Goal: Task Accomplishment & Management: Manage account settings

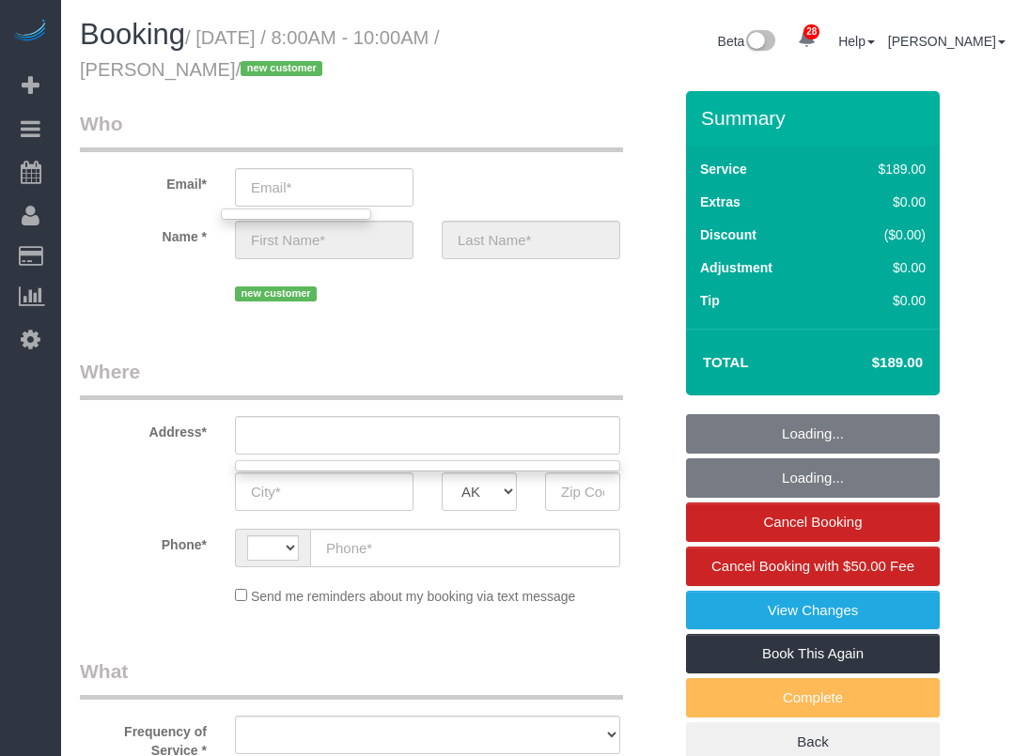
select select "string:[GEOGRAPHIC_DATA]"
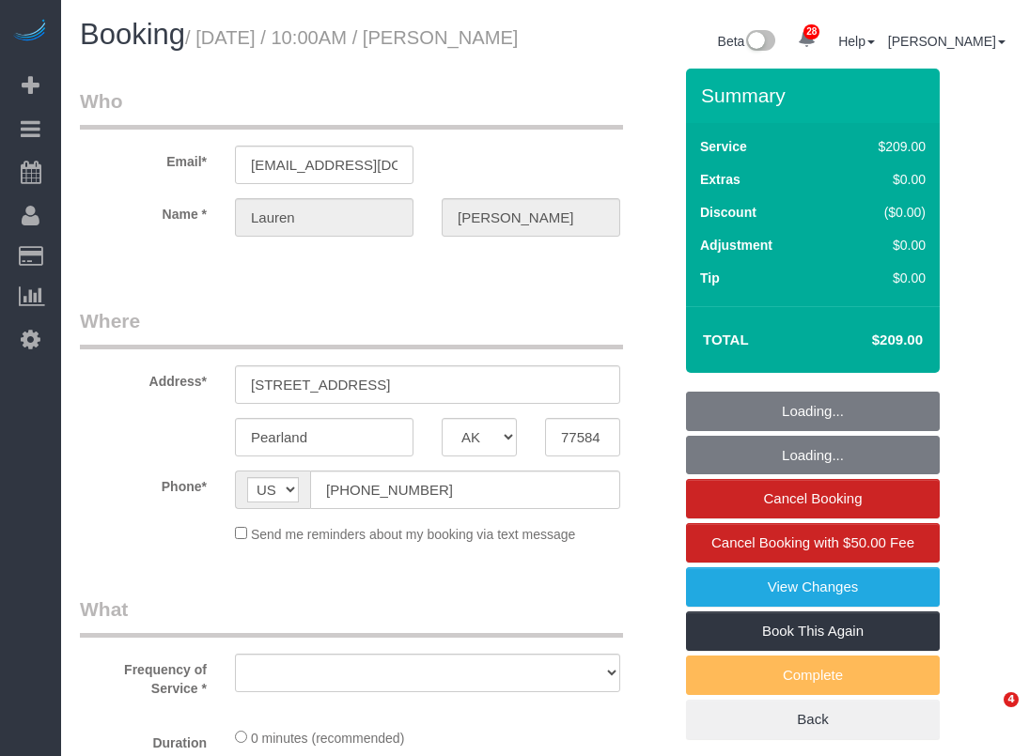
select select "[GEOGRAPHIC_DATA]"
select select "object:2347"
select select "string:fspay-011d77f5-4de5-4807-a614-6c77ffcef05c"
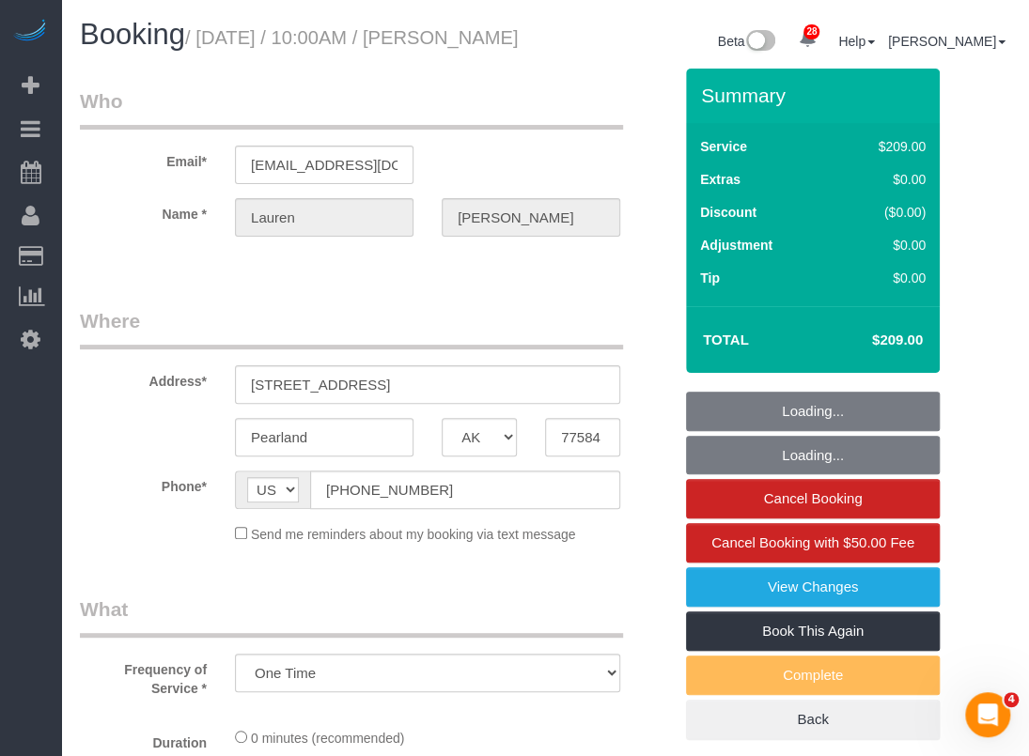
select select "object:2434"
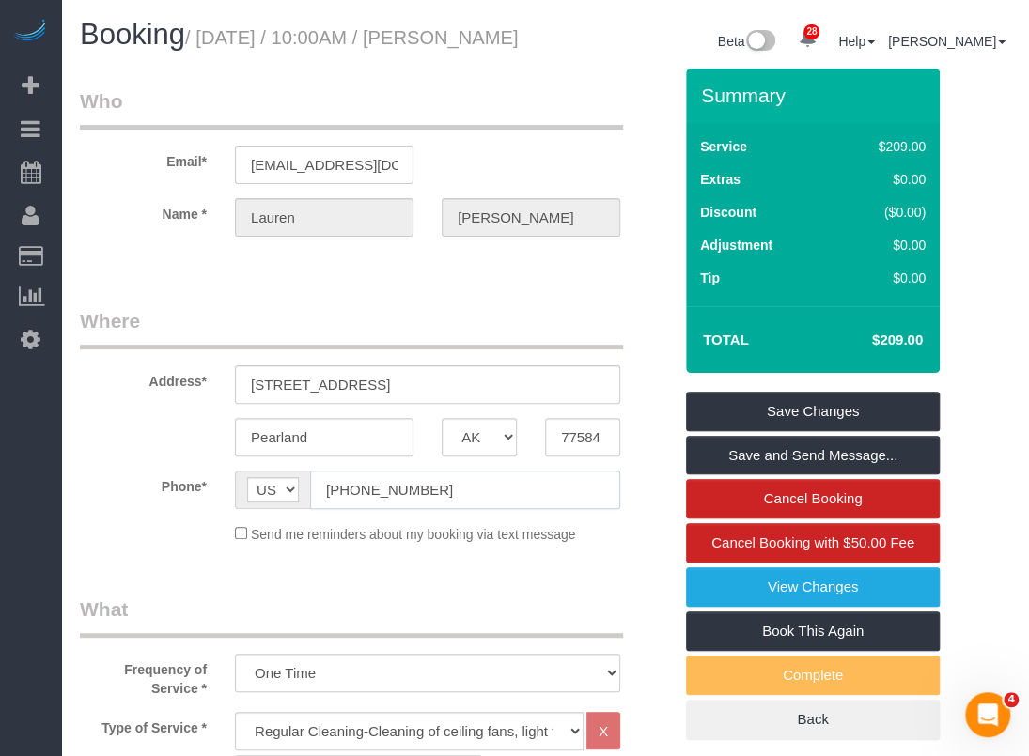
click at [426, 499] on input "(713) 819-3069" at bounding box center [465, 490] width 310 height 39
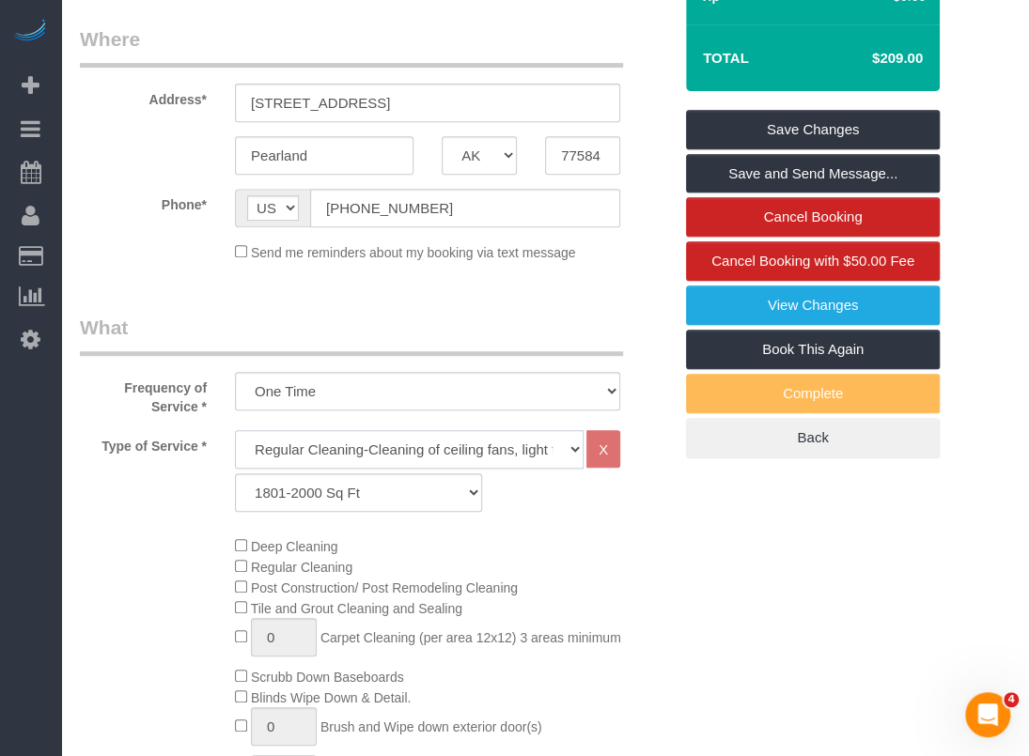
click at [306, 454] on select "Regular Cleaning-Cleaning of ceiling fans, light fixtures, windowsills, dust ba…" at bounding box center [409, 449] width 349 height 39
click at [310, 463] on select "Regular Cleaning-Cleaning of ceiling fans, light fixtures, windowsills, dust ba…" at bounding box center [409, 449] width 349 height 39
select select "4"
click at [235, 452] on select "Regular Cleaning-Cleaning of ceiling fans, light fixtures, windowsills, dust ba…" at bounding box center [409, 449] width 349 height 39
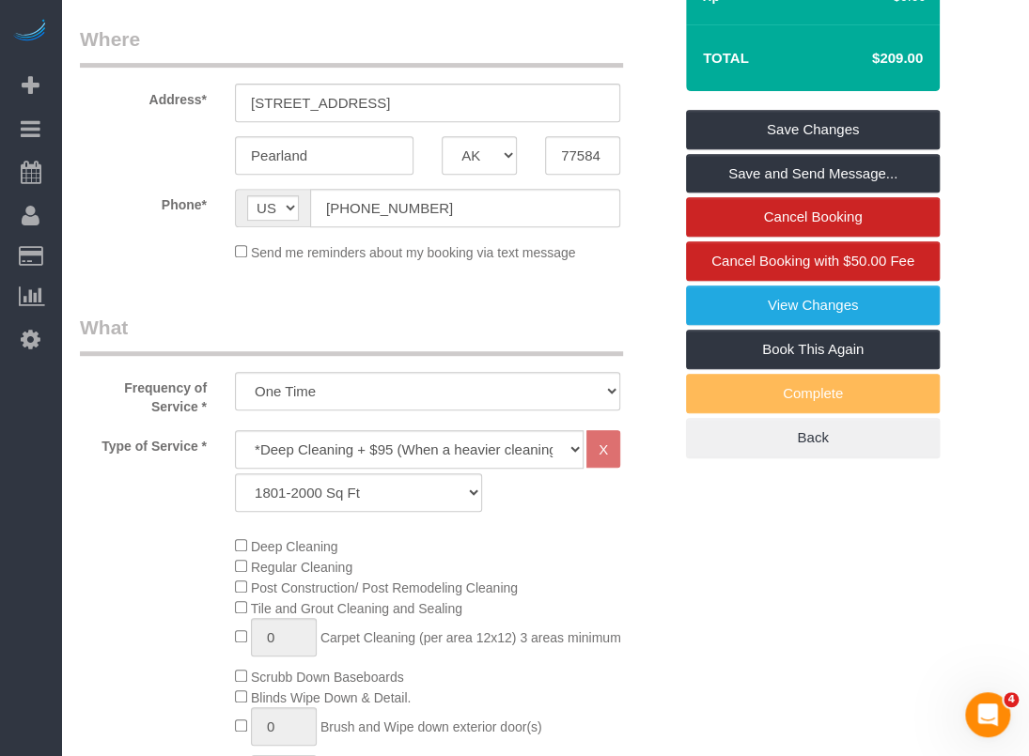
click at [624, 619] on div "Deep Cleaning Regular Cleaning Post Construction/ Post Remodeling Cleaning Tile…" at bounding box center [453, 704] width 465 height 336
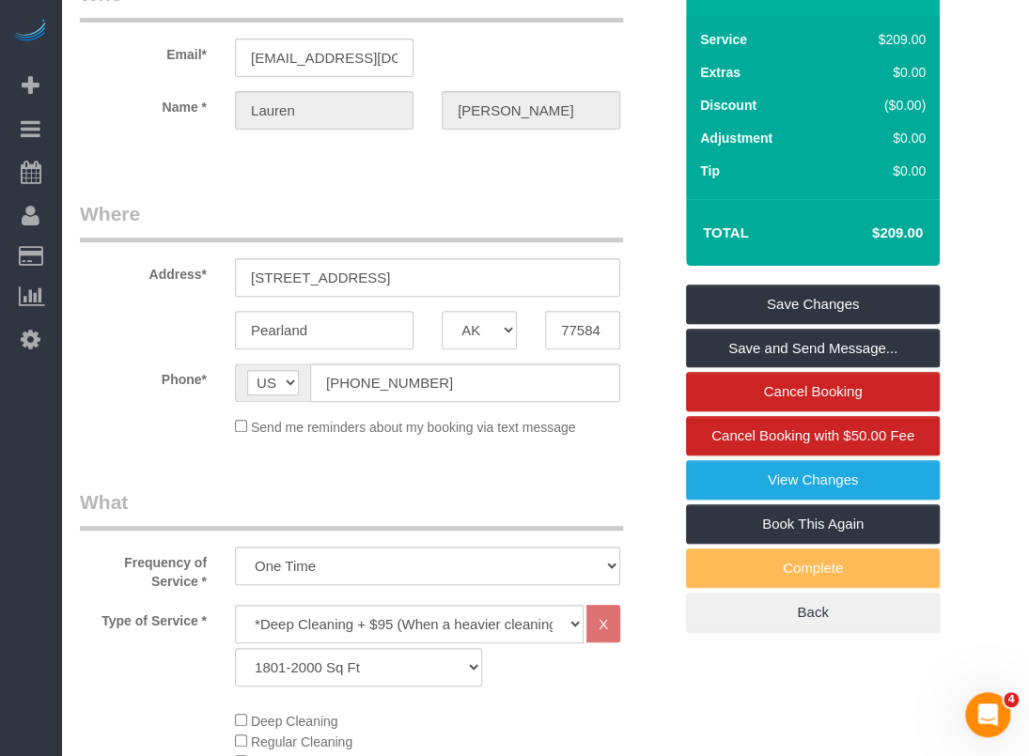
scroll to position [0, 0]
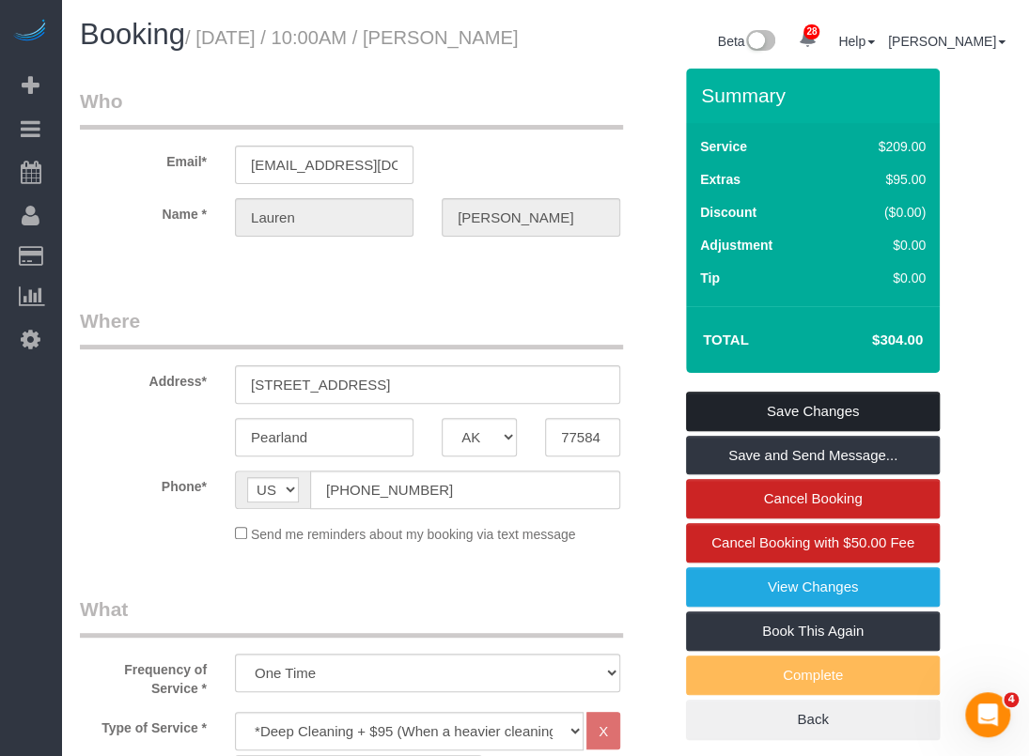
click at [728, 431] on link "Save Changes" at bounding box center [813, 411] width 254 height 39
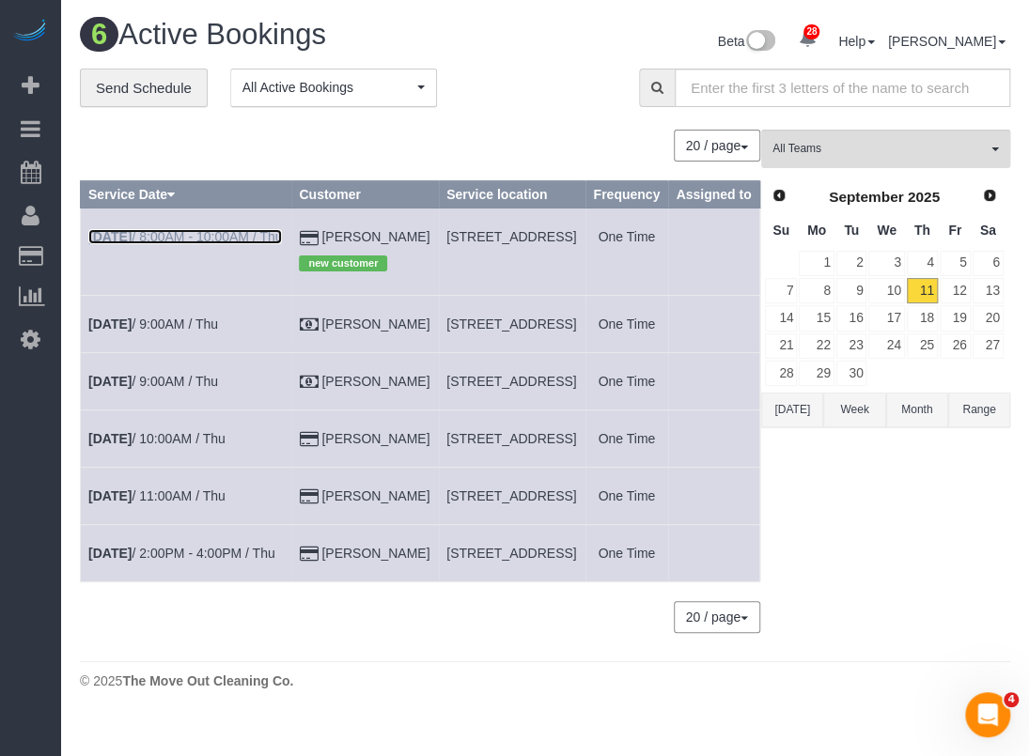
click at [164, 244] on link "Sep 11th / 8:00AM - 10:00AM / Thu" at bounding box center [185, 236] width 194 height 15
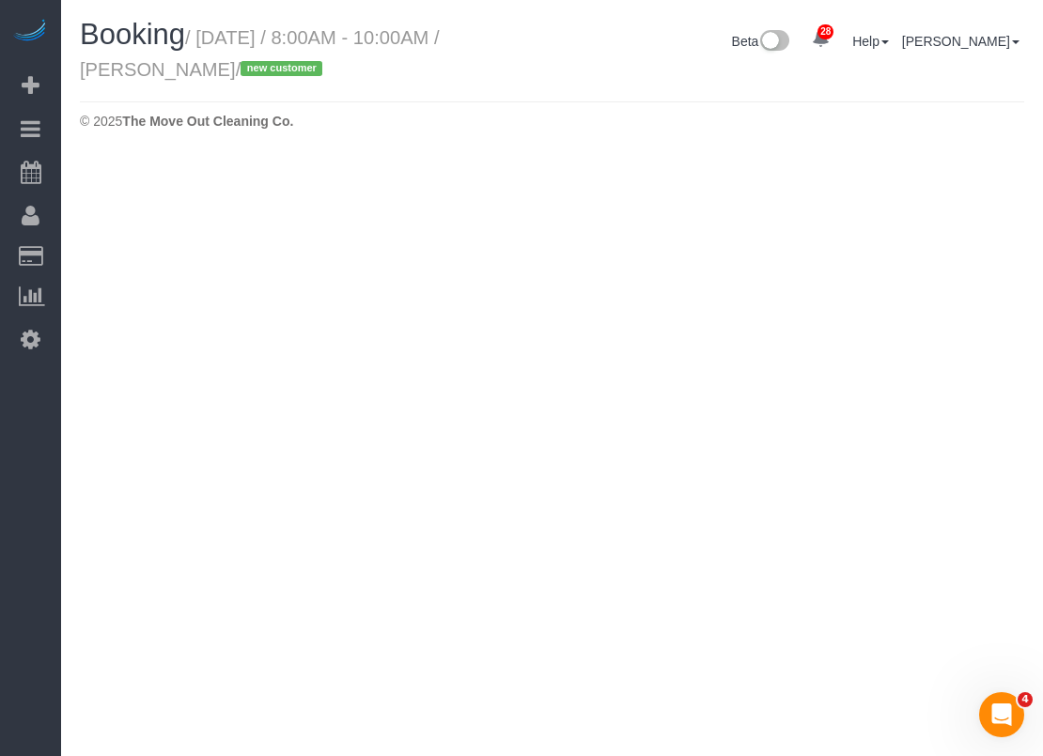
select select "[GEOGRAPHIC_DATA]"
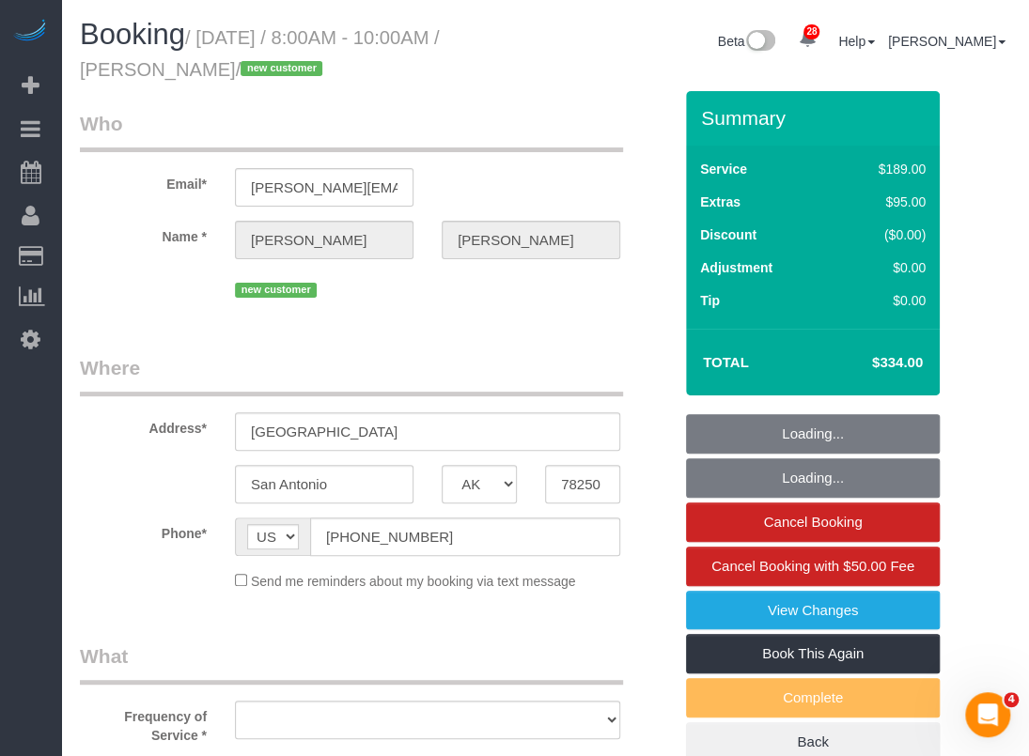
select select "string:fspay-70c499a9-69c1-4907-a312-cd811c1a254a"
select select "object:2903"
select select "spot43"
select select "object:2976"
select select "3"
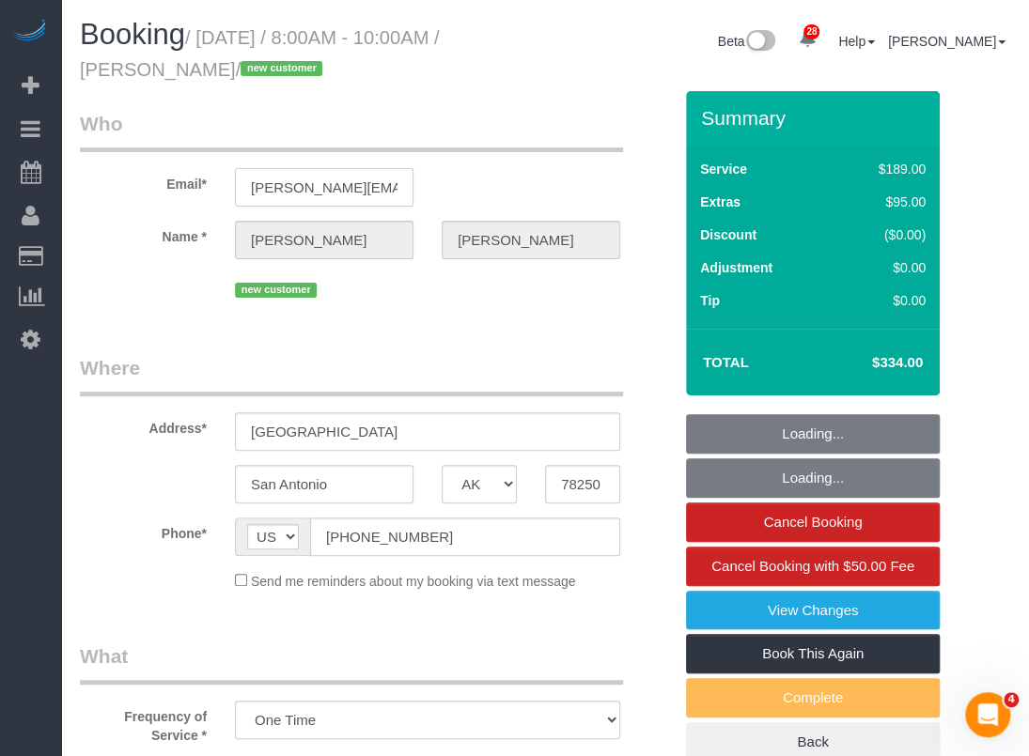
click at [363, 195] on input "eric.h.ransom@gmail.com" at bounding box center [324, 187] width 179 height 39
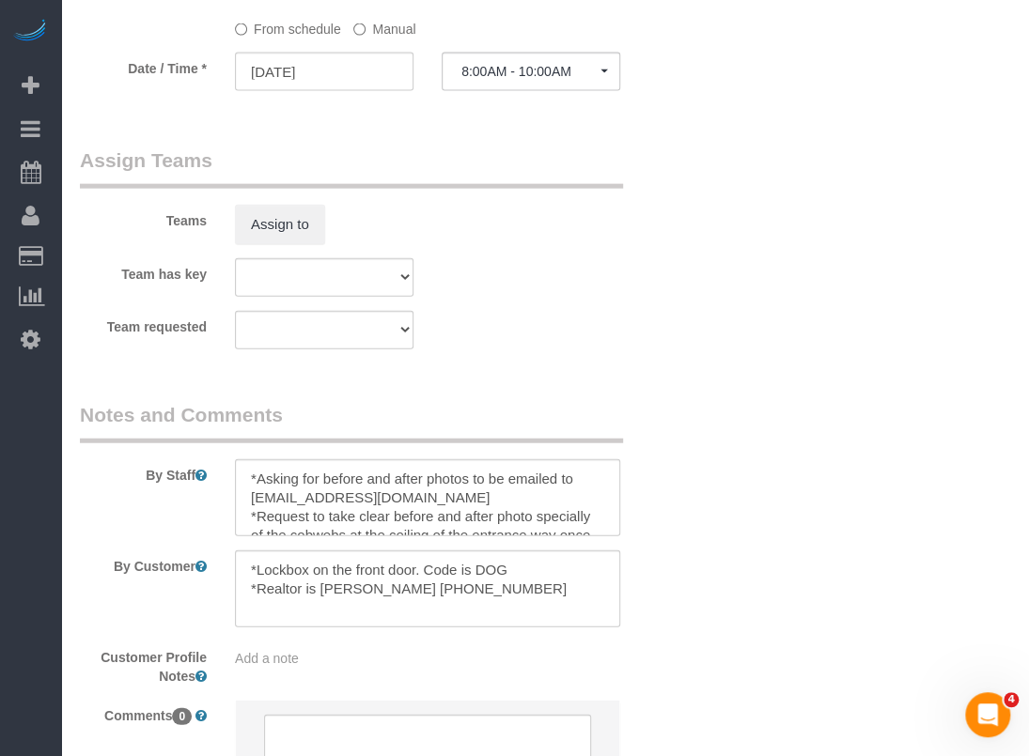
scroll to position [1973, 0]
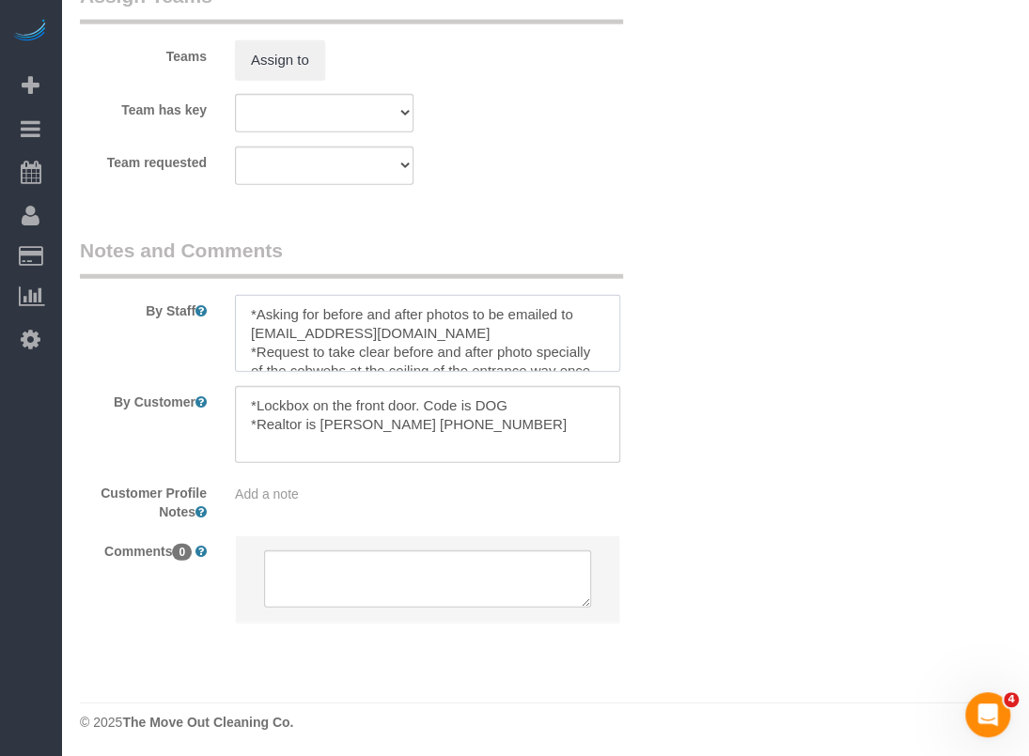
drag, startPoint x: 445, startPoint y: 332, endPoint x: 251, endPoint y: 333, distance: 194.5
click at [251, 333] on textarea at bounding box center [427, 333] width 385 height 77
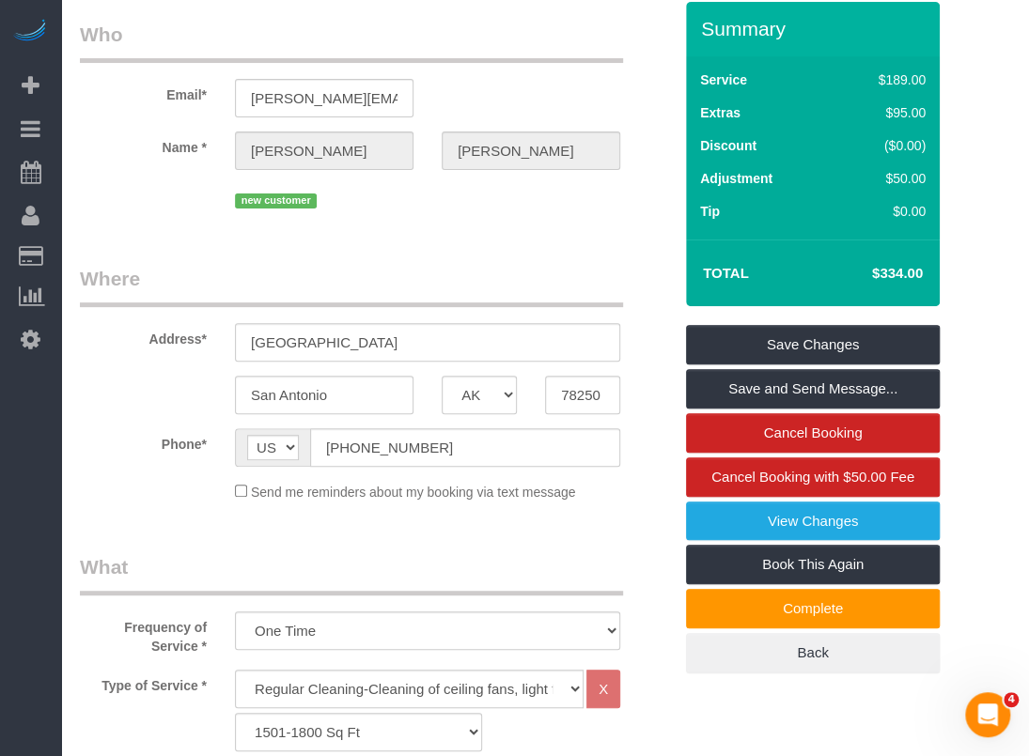
scroll to position [0, 0]
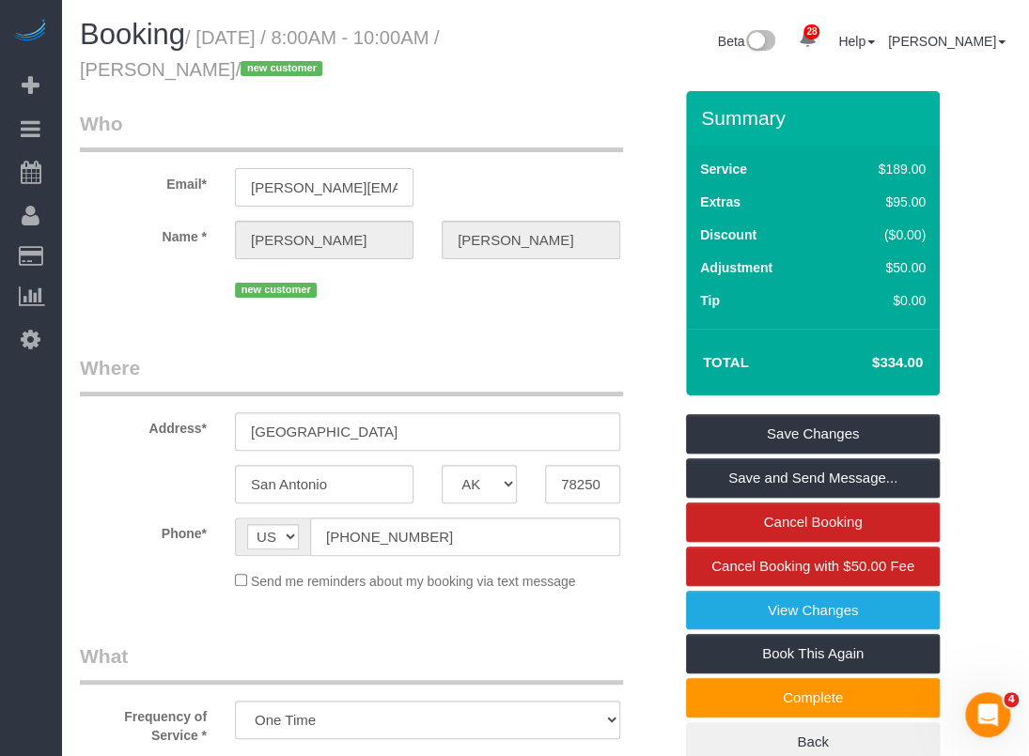
click at [371, 187] on input "eric.h.ransom@gmail.com" at bounding box center [324, 187] width 179 height 39
